Goal: Find specific page/section: Find specific page/section

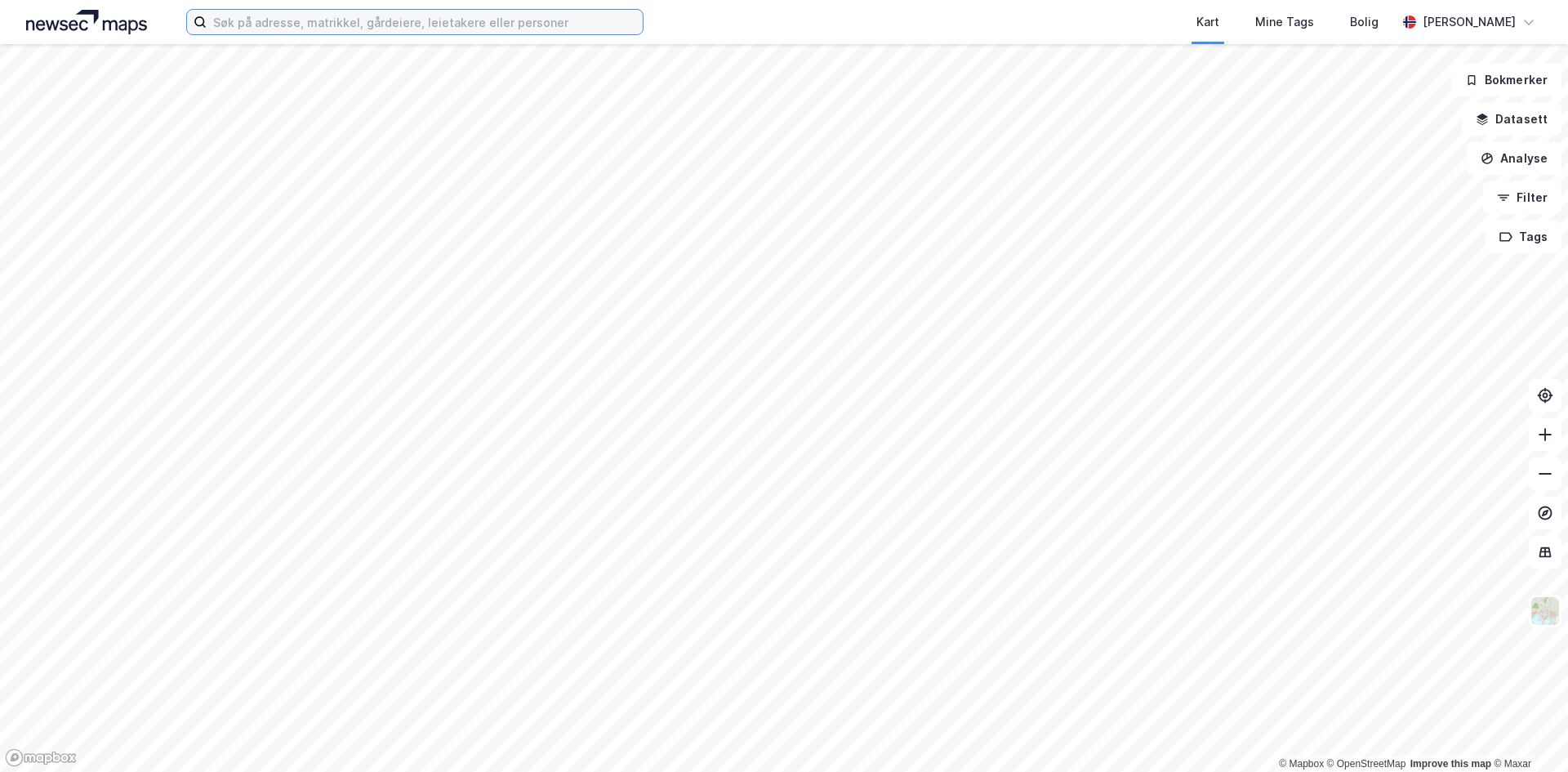
click at [311, 27] on input at bounding box center [424, 22] width 436 height 25
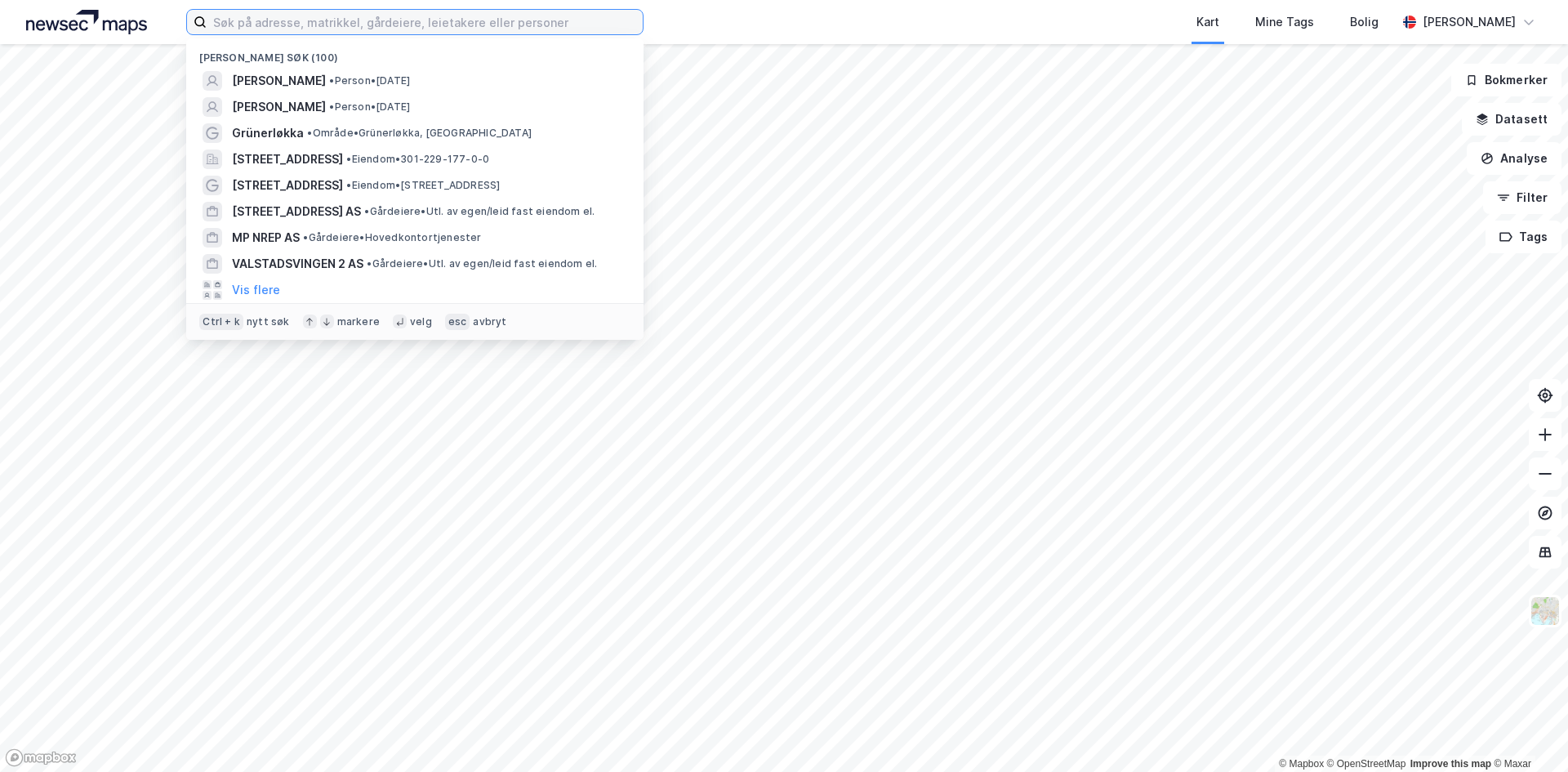
paste input "[STREET_ADDRESS]"
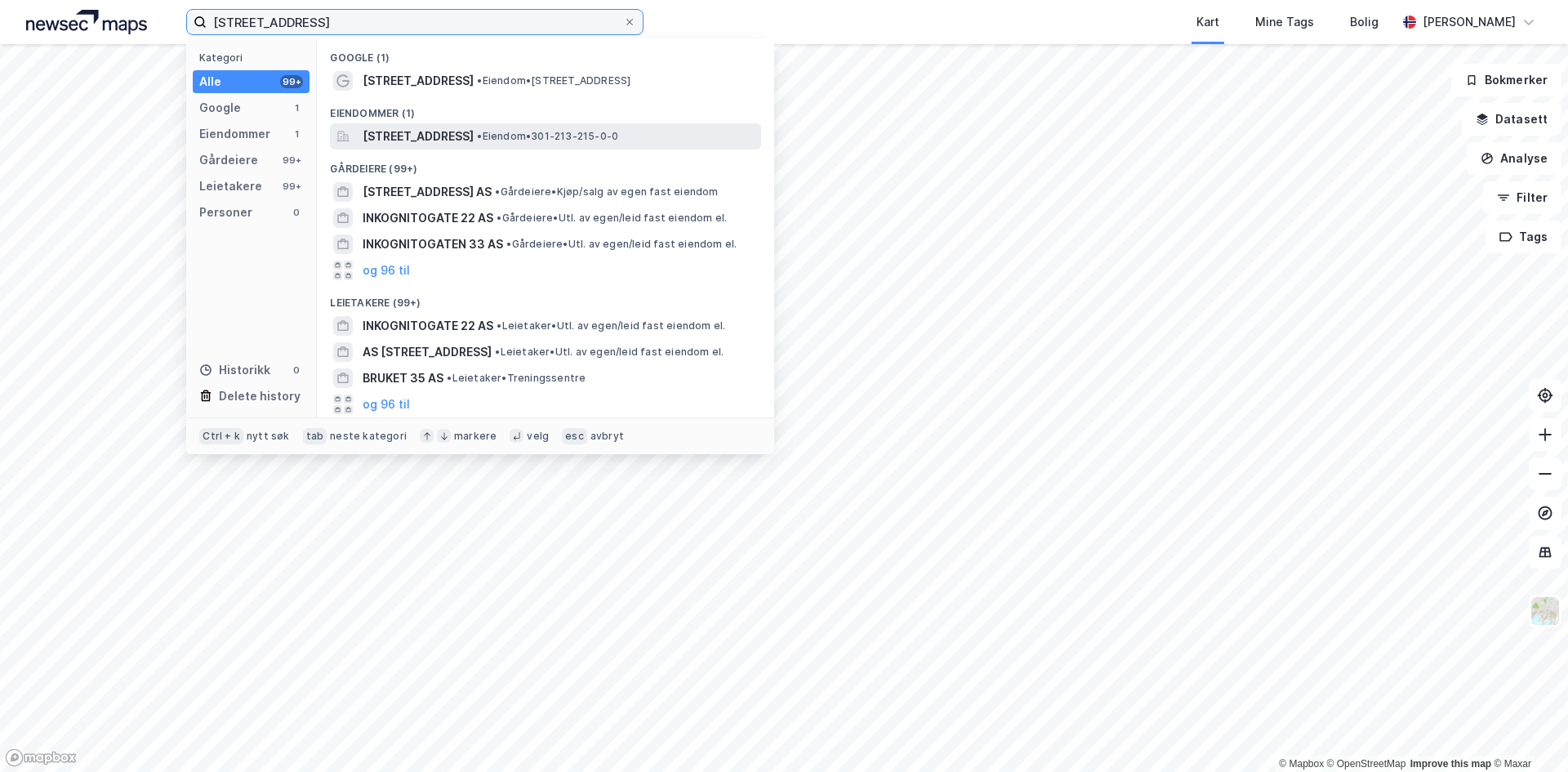
type input "[STREET_ADDRESS]"
click at [470, 127] on span "[STREET_ADDRESS]" at bounding box center [418, 137] width 111 height 20
